Goal: Information Seeking & Learning: Check status

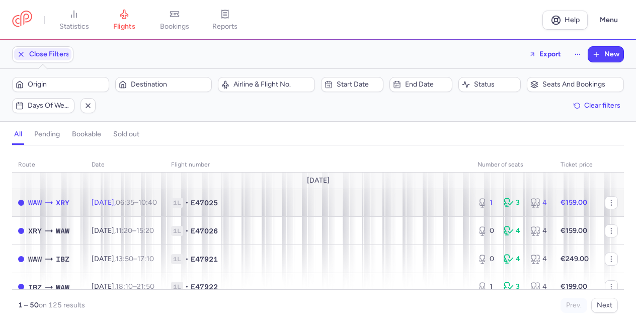
click at [55, 202] on div "WAW XRY" at bounding box center [48, 203] width 41 height 12
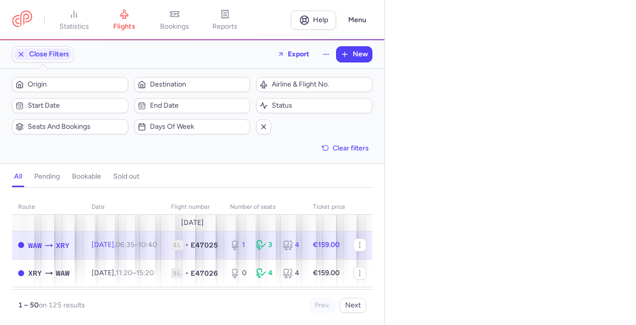
select select "days"
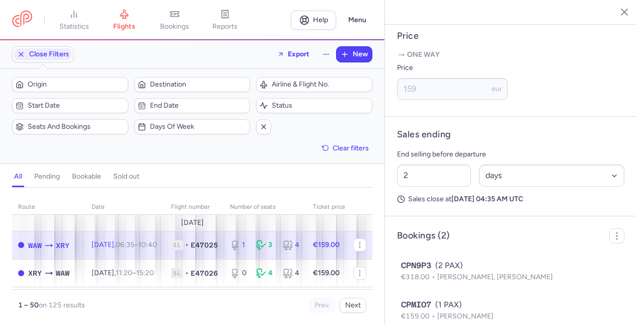
scroll to position [434, 0]
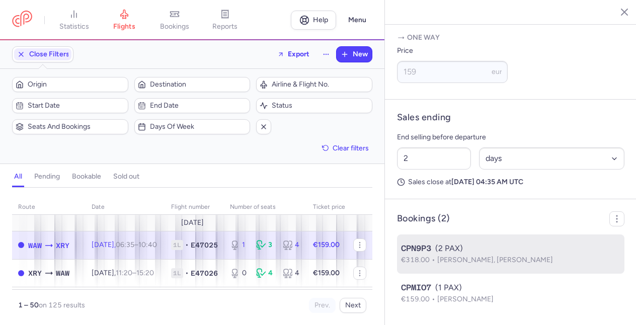
click at [544, 248] on div "CPN9P3 (2 PAX)" at bounding box center [510, 248] width 219 height 12
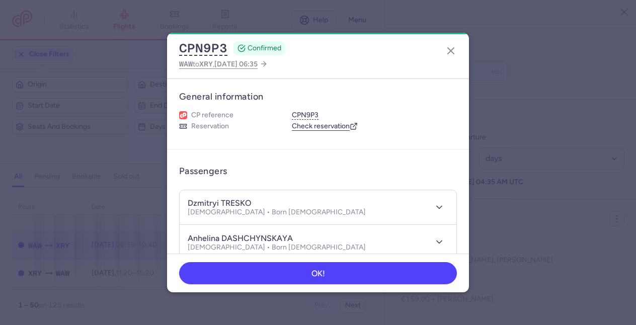
click at [211, 203] on h4 "dzmitryi TRESKO" at bounding box center [219, 203] width 63 height 10
copy h4 "dzmitryi"
click at [239, 200] on h4 "dzmitryi TRESKO" at bounding box center [219, 203] width 63 height 10
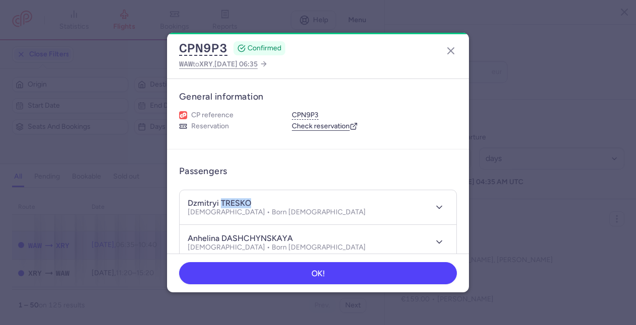
copy h4 "TRESKO"
click at [206, 236] on h4 "anhelina DASHCHYNSKAYA" at bounding box center [240, 238] width 105 height 10
copy h4 "anhelina"
click at [268, 235] on h4 "anhelina DASHCHYNSKAYA" at bounding box center [240, 238] width 105 height 10
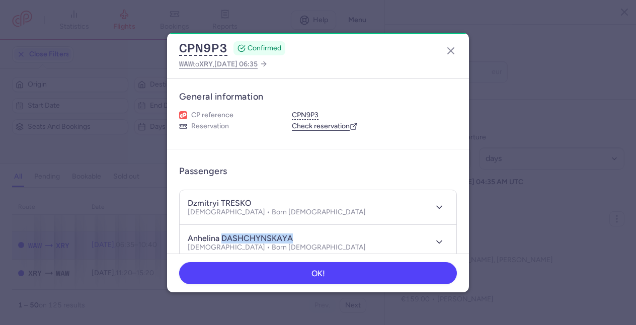
click at [268, 235] on h4 "anhelina DASHCHYNSKAYA" at bounding box center [240, 238] width 105 height 10
copy h4 "DASHCHYNSKAYA"
click at [455, 47] on icon "button" at bounding box center [451, 51] width 12 height 12
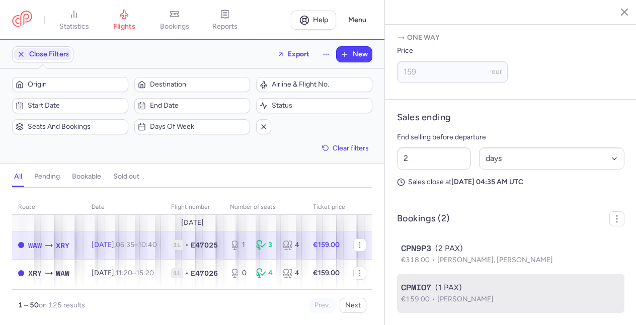
click at [482, 289] on div "CPMIO7 (1 PAX)" at bounding box center [510, 288] width 219 height 12
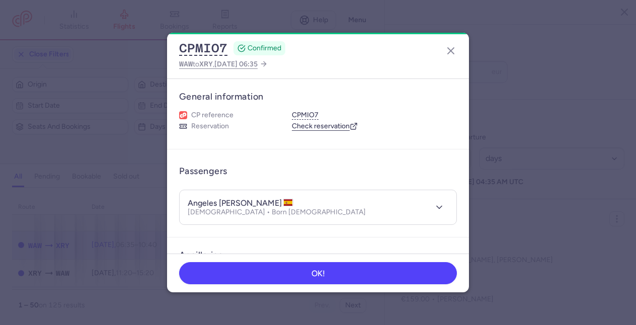
click at [202, 201] on h4 "angeles [PERSON_NAME]" at bounding box center [241, 203] width 106 height 10
copy h4 "angeles"
click at [228, 198] on h4 "angeles [PERSON_NAME]" at bounding box center [241, 203] width 106 height 10
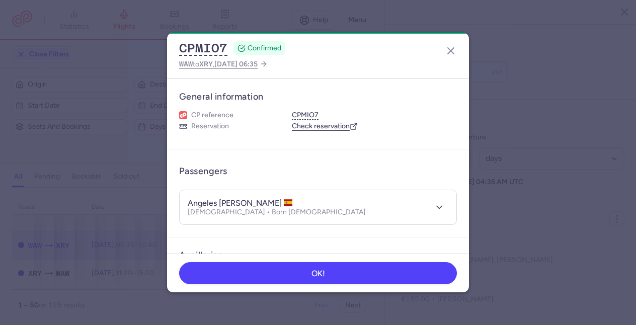
click at [232, 203] on h4 "angeles [PERSON_NAME]" at bounding box center [241, 203] width 106 height 10
copy h4 "[PERSON_NAME]"
click at [455, 50] on icon "button" at bounding box center [451, 51] width 12 height 12
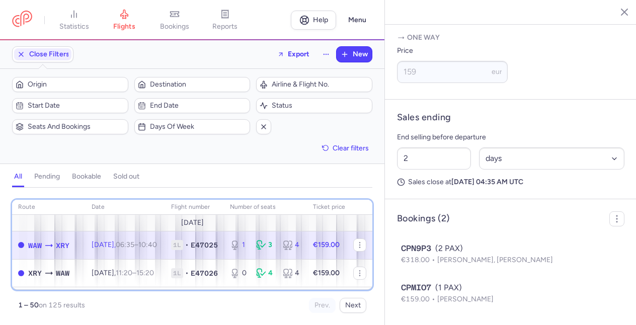
click at [46, 202] on th "route" at bounding box center [48, 207] width 73 height 15
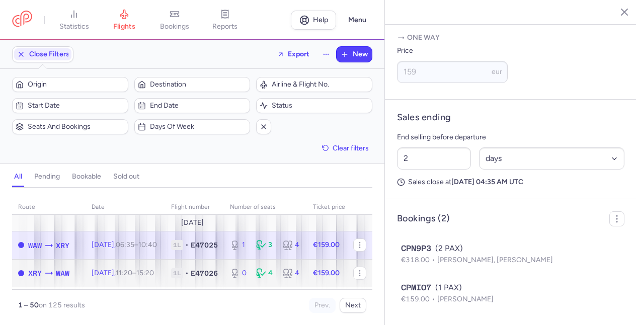
click at [107, 271] on span "[DATE] 11:20 – 15:20 +0" at bounding box center [123, 273] width 62 height 9
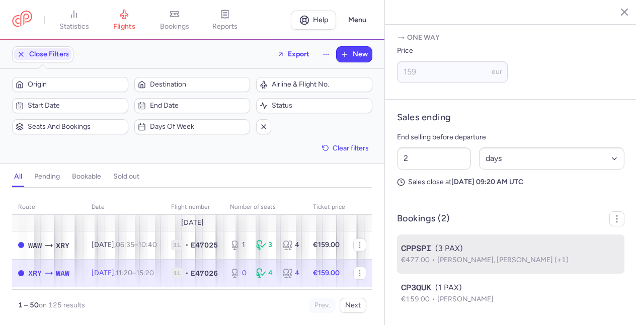
click at [576, 252] on div "CPPSPI (3 PAX)" at bounding box center [510, 248] width 219 height 12
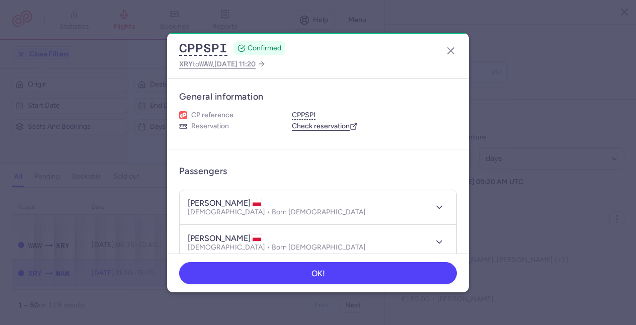
click at [210, 203] on h4 "[PERSON_NAME]" at bounding box center [225, 203] width 74 height 10
click at [218, 203] on h4 "[PERSON_NAME]" at bounding box center [225, 203] width 74 height 10
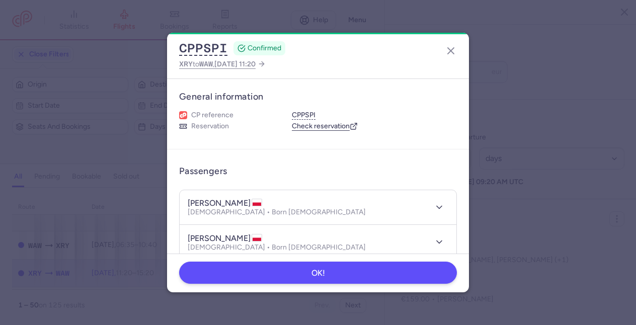
copy h4 "[PERSON_NAME]"
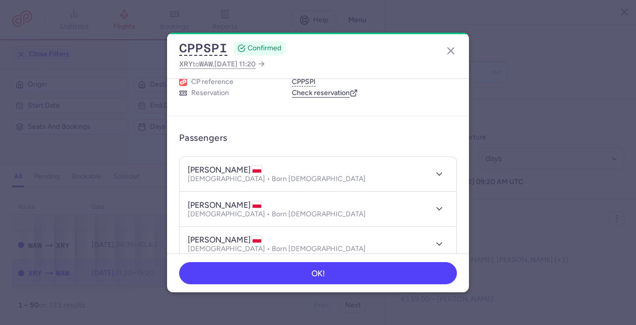
scroll to position [101, 0]
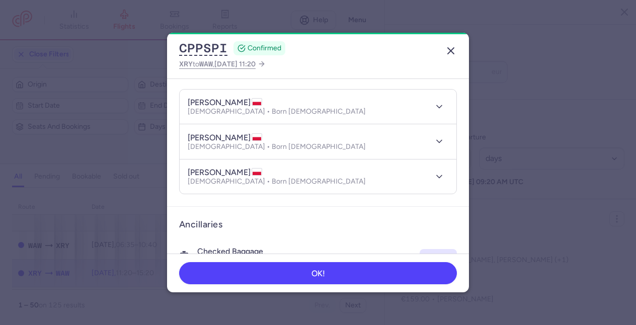
click at [452, 50] on line "button" at bounding box center [451, 51] width 6 height 6
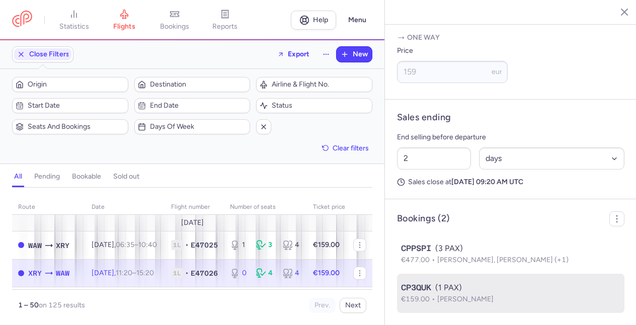
click at [513, 294] on p "€159.00 [PERSON_NAME]" at bounding box center [510, 299] width 219 height 11
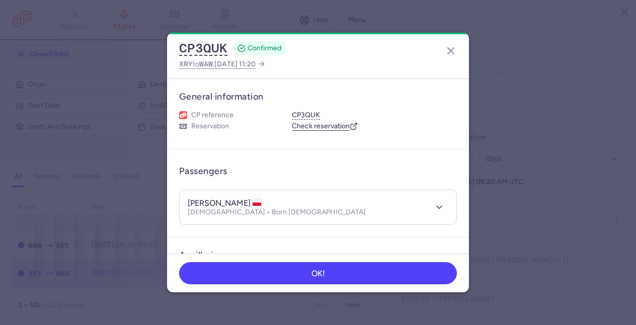
click at [232, 201] on h4 "[PERSON_NAME]" at bounding box center [225, 203] width 74 height 10
copy h4 "[PERSON_NAME]"
click at [452, 50] on line "button" at bounding box center [451, 51] width 6 height 6
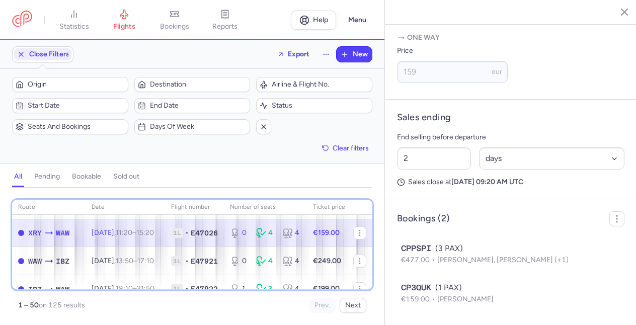
scroll to position [60, 0]
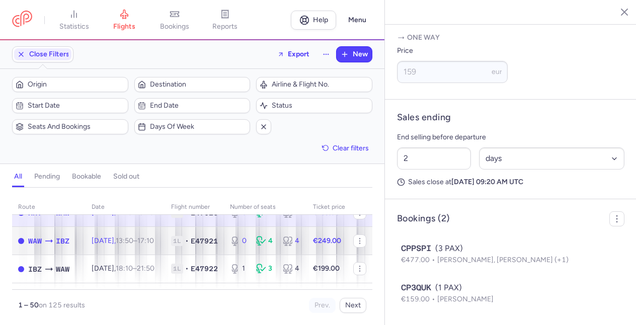
click at [45, 242] on icon at bounding box center [49, 241] width 10 height 10
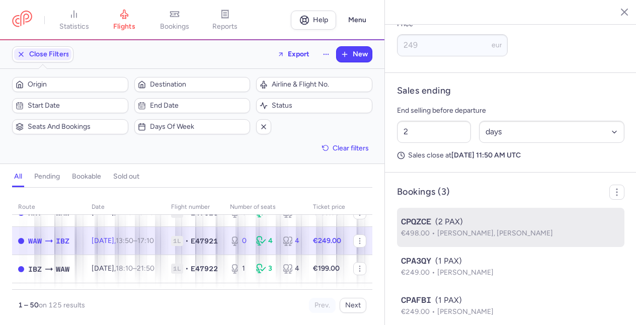
click at [564, 228] on div "CPQZCE (2 PAX)" at bounding box center [510, 222] width 219 height 12
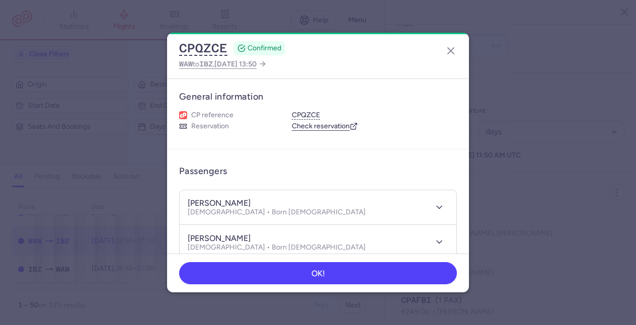
click at [204, 206] on h4 "[PERSON_NAME]" at bounding box center [219, 203] width 63 height 10
copy h4 "[PERSON_NAME]"
click at [244, 202] on h4 "[PERSON_NAME]" at bounding box center [219, 203] width 63 height 10
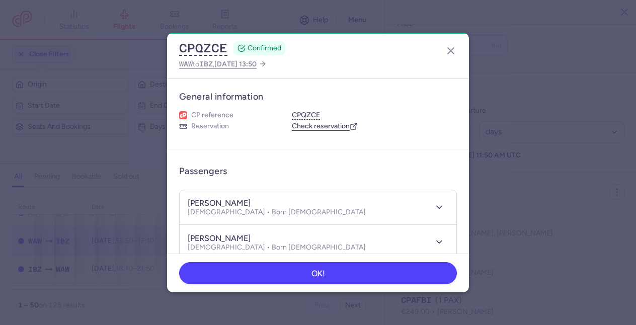
copy h4 "ZLOTNYK"
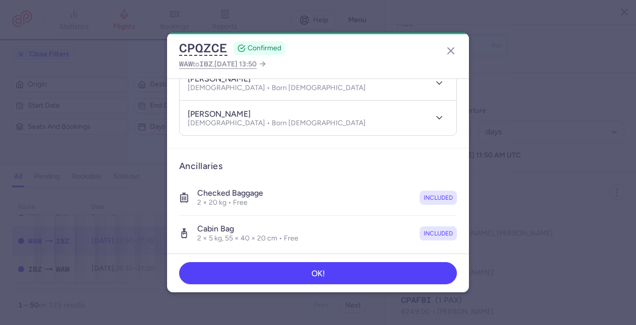
scroll to position [151, 0]
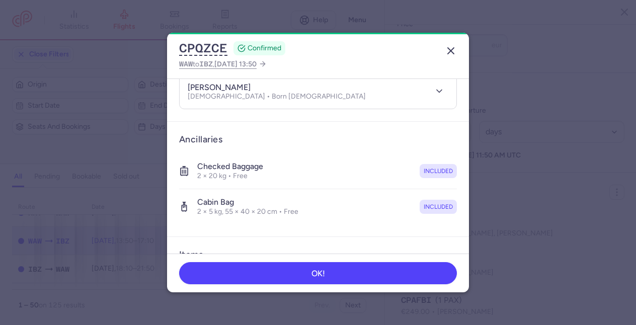
drag, startPoint x: 450, startPoint y: 56, endPoint x: 452, endPoint y: 51, distance: 5.3
click at [451, 53] on icon "button" at bounding box center [451, 51] width 12 height 12
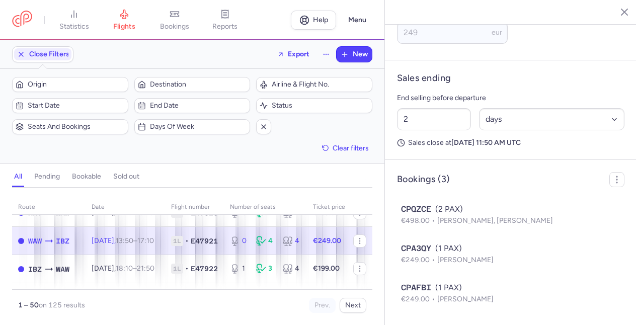
scroll to position [473, 0]
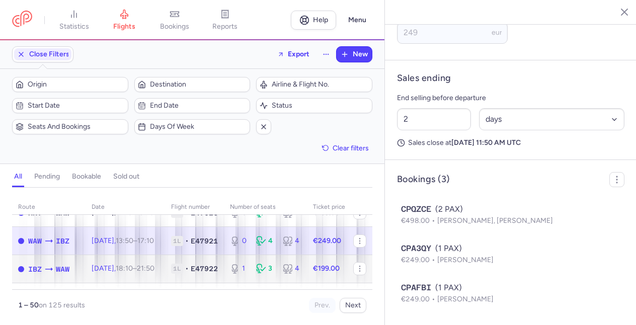
click at [113, 263] on td "[DATE] 18:10 – 21:50 +0" at bounding box center [124, 269] width 79 height 28
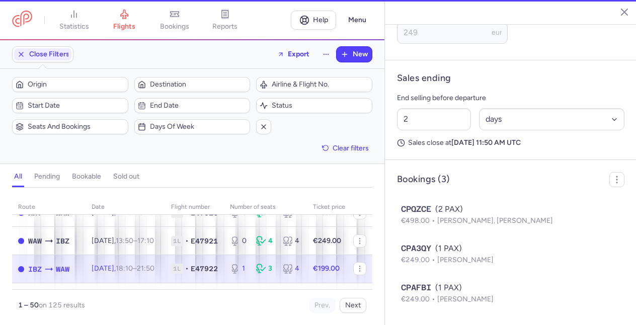
type input "1"
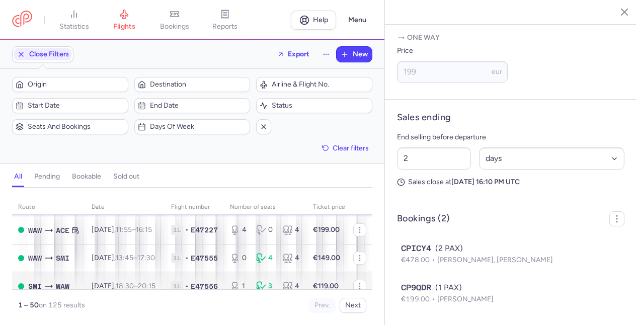
scroll to position [60, 0]
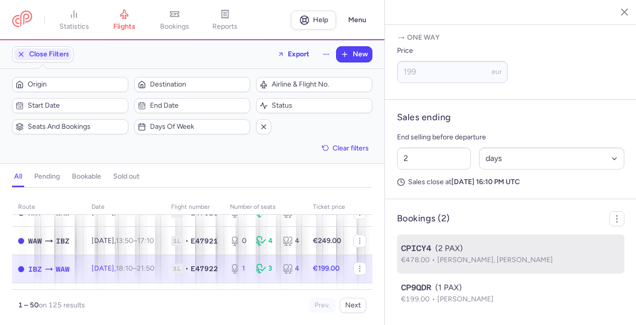
click at [530, 251] on div "CPICY4 (2 PAX)" at bounding box center [510, 248] width 219 height 12
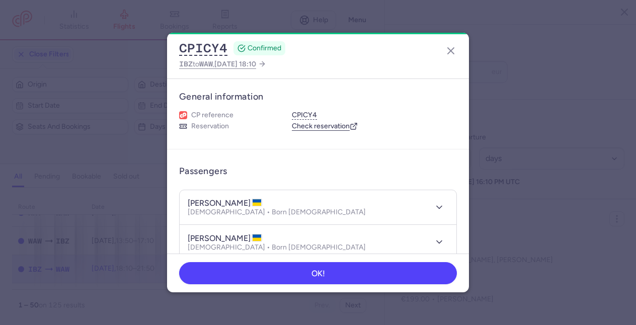
click at [236, 198] on h4 "[PERSON_NAME]" at bounding box center [225, 203] width 74 height 10
click at [238, 198] on h4 "[PERSON_NAME]" at bounding box center [225, 203] width 74 height 10
click at [249, 204] on h4 "[PERSON_NAME]" at bounding box center [225, 203] width 74 height 10
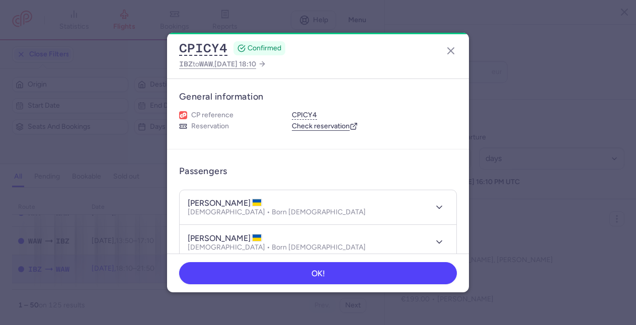
click at [249, 203] on h4 "[PERSON_NAME]" at bounding box center [225, 203] width 74 height 10
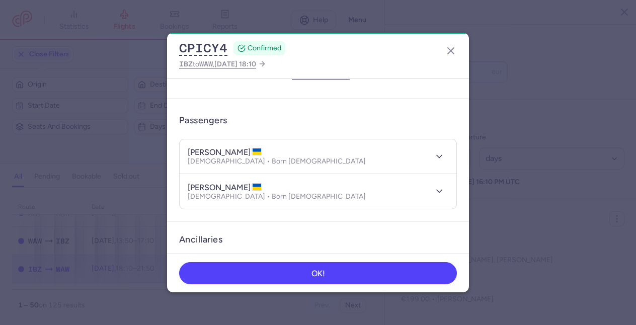
scroll to position [101, 0]
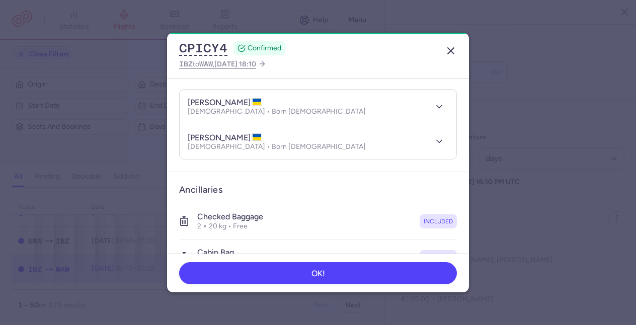
click at [451, 49] on icon "button" at bounding box center [451, 51] width 12 height 12
